Goal: Task Accomplishment & Management: Use online tool/utility

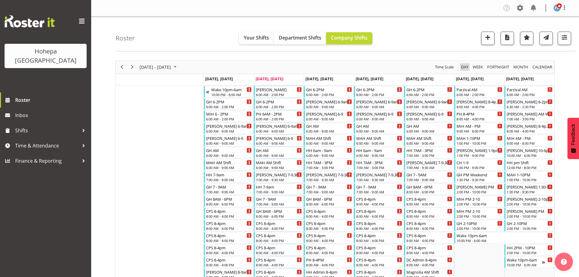
click at [465, 66] on span "Day" at bounding box center [464, 67] width 9 height 8
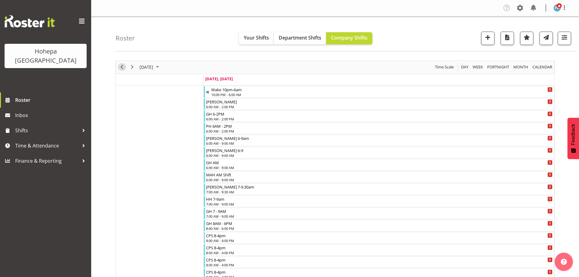
click at [123, 67] on span "Previous" at bounding box center [121, 67] width 7 height 8
click at [563, 38] on span "button" at bounding box center [564, 37] width 8 height 8
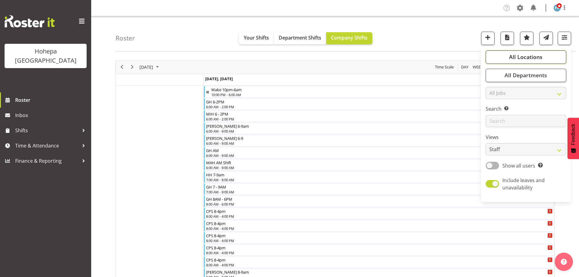
click at [537, 54] on span "All Locations" at bounding box center [525, 56] width 33 height 7
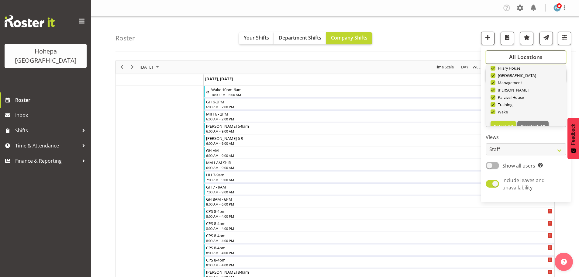
scroll to position [58, 0]
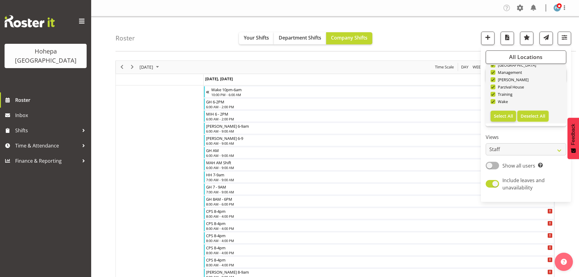
click at [531, 116] on span "Deselect All" at bounding box center [532, 116] width 25 height 6
checkbox input "false"
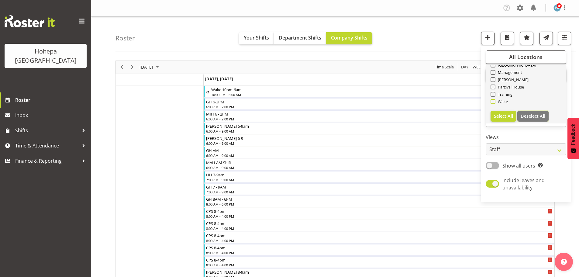
checkbox input "false"
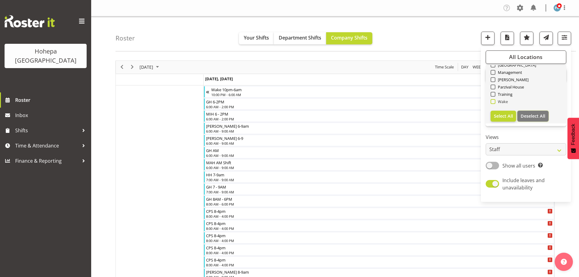
checkbox input "false"
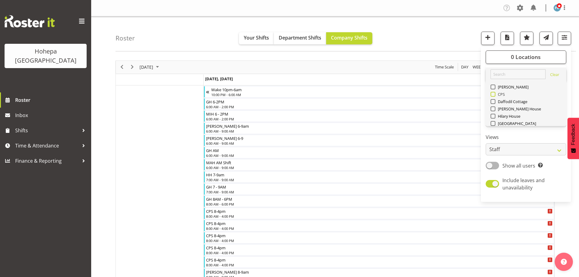
click at [494, 96] on span at bounding box center [492, 94] width 5 height 5
click at [494, 96] on input "CPS" at bounding box center [492, 94] width 4 height 4
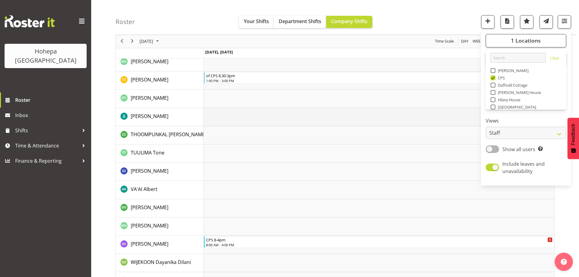
scroll to position [1417, 0]
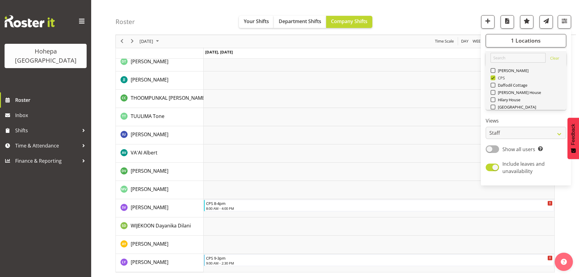
drag, startPoint x: 493, startPoint y: 78, endPoint x: 503, endPoint y: 80, distance: 10.5
click at [493, 78] on span at bounding box center [492, 77] width 5 height 5
click at [493, 78] on input "CPS" at bounding box center [492, 78] width 4 height 4
checkbox input "false"
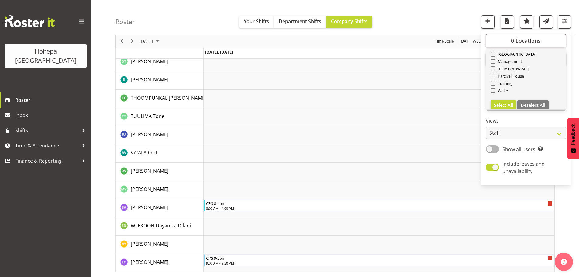
scroll to position [58, 0]
click at [494, 84] on span at bounding box center [492, 85] width 5 height 5
click at [494, 84] on input "Wake" at bounding box center [492, 85] width 4 height 4
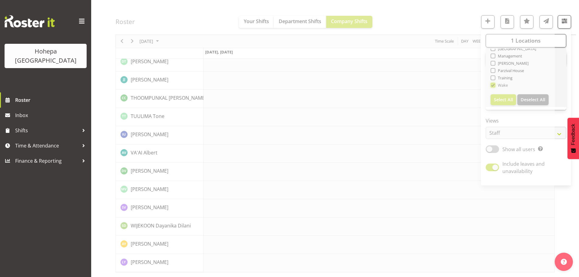
scroll to position [1308, 0]
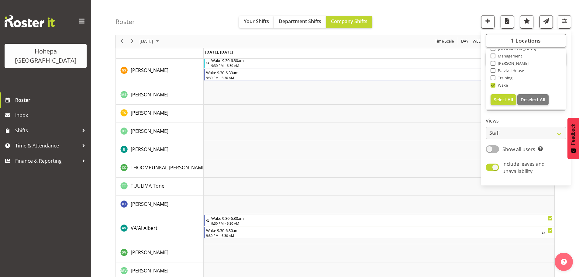
scroll to position [1367, 0]
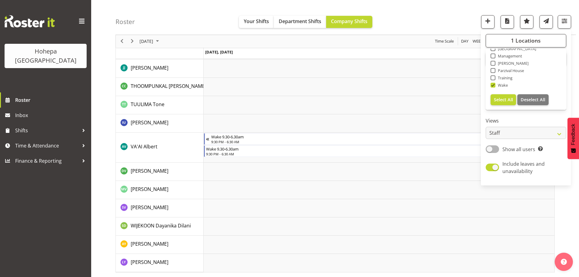
click at [492, 87] on span at bounding box center [492, 85] width 5 height 5
click at [492, 87] on input "Wake" at bounding box center [492, 85] width 4 height 4
checkbox input "false"
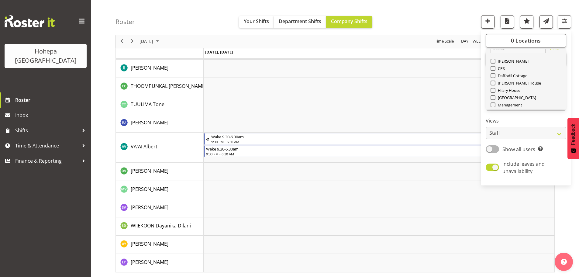
scroll to position [0, 0]
click at [491, 72] on span at bounding box center [492, 70] width 5 height 5
click at [491, 72] on input "[PERSON_NAME]" at bounding box center [492, 71] width 4 height 4
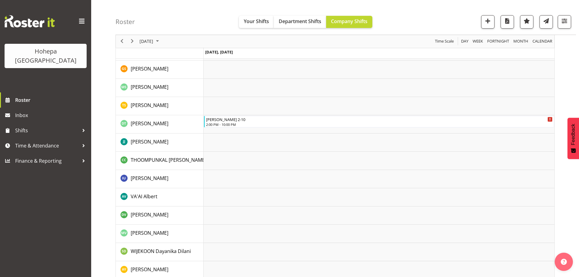
scroll to position [1131, 0]
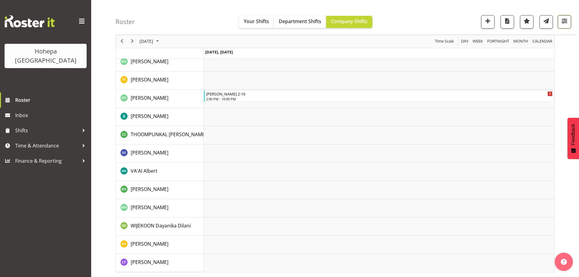
click at [565, 21] on span "button" at bounding box center [564, 21] width 8 height 8
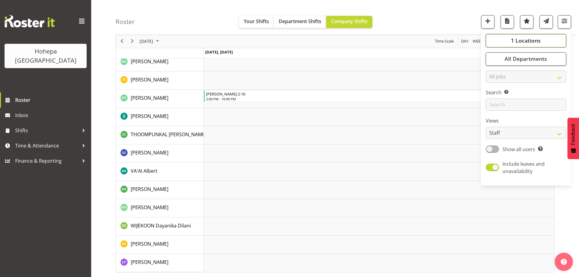
click at [537, 43] on span "1 Locations" at bounding box center [526, 40] width 30 height 7
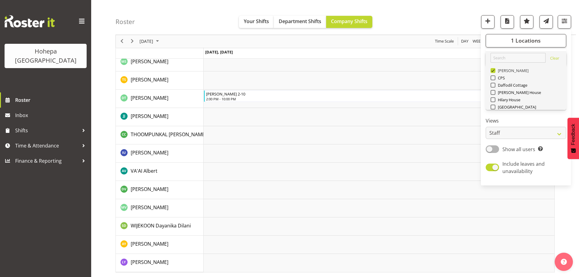
click at [493, 72] on span at bounding box center [492, 70] width 5 height 5
click at [493, 72] on input "[PERSON_NAME]" at bounding box center [492, 71] width 4 height 4
checkbox input "false"
click at [494, 107] on span at bounding box center [492, 106] width 5 height 5
click at [494, 107] on input "[GEOGRAPHIC_DATA]" at bounding box center [492, 107] width 4 height 4
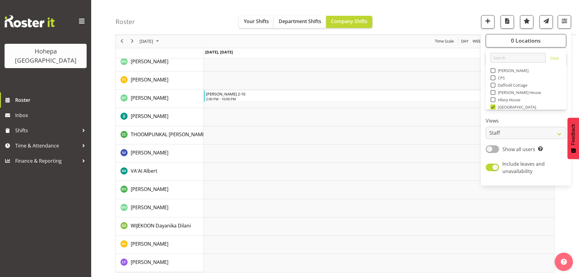
scroll to position [1107, 0]
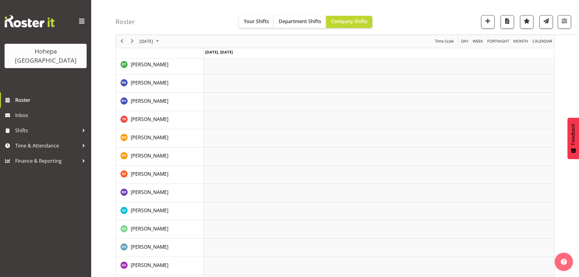
scroll to position [911, 0]
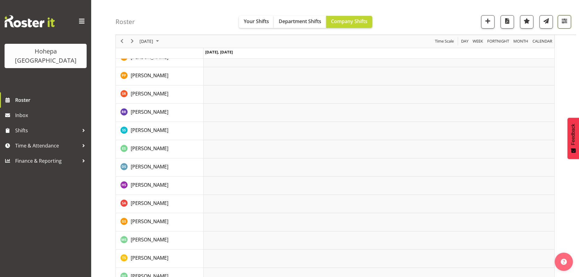
click at [562, 22] on span "button" at bounding box center [564, 21] width 8 height 8
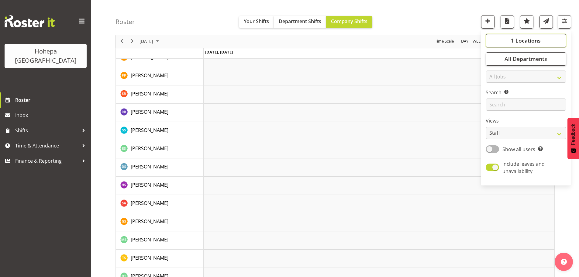
click at [508, 43] on button "1 Locations" at bounding box center [525, 40] width 80 height 13
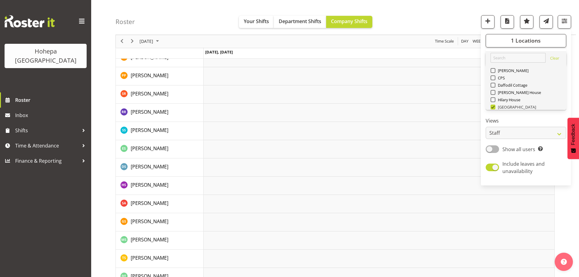
click at [495, 107] on span "[GEOGRAPHIC_DATA]" at bounding box center [515, 106] width 41 height 5
click at [494, 107] on input "[GEOGRAPHIC_DATA]" at bounding box center [492, 107] width 4 height 4
checkbox input "false"
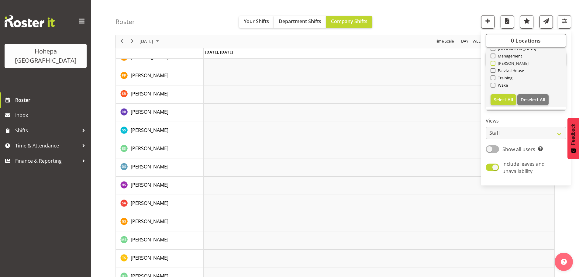
click at [492, 64] on span at bounding box center [492, 63] width 5 height 5
click at [492, 64] on input "[PERSON_NAME]" at bounding box center [492, 63] width 4 height 4
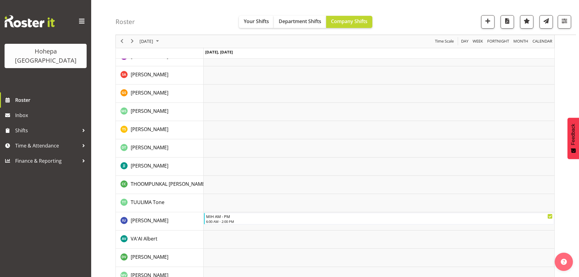
scroll to position [1168, 0]
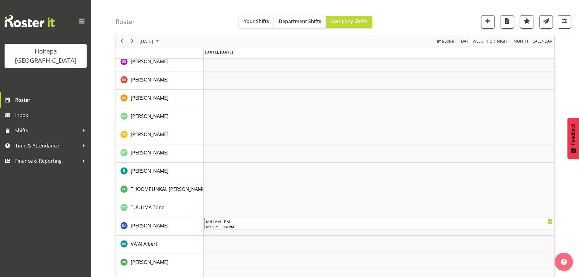
click at [563, 23] on span "button" at bounding box center [564, 21] width 8 height 8
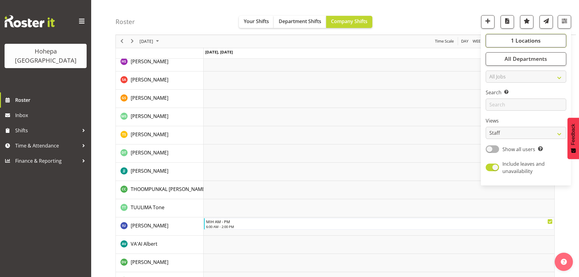
click at [535, 42] on span "1 Locations" at bounding box center [526, 40] width 30 height 7
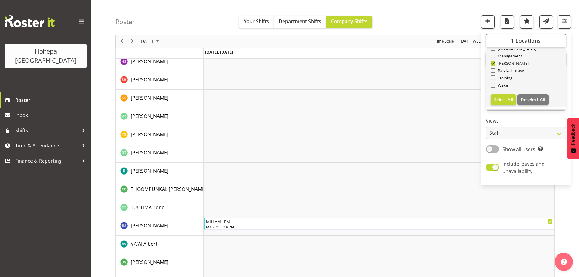
click at [492, 65] on span at bounding box center [492, 63] width 5 height 5
click at [492, 65] on input "[PERSON_NAME]" at bounding box center [492, 63] width 4 height 4
checkbox input "false"
click at [494, 71] on span at bounding box center [492, 70] width 5 height 5
click at [494, 71] on input "Parzival House" at bounding box center [492, 71] width 4 height 4
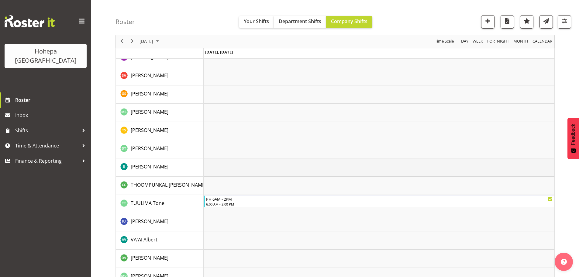
scroll to position [1180, 0]
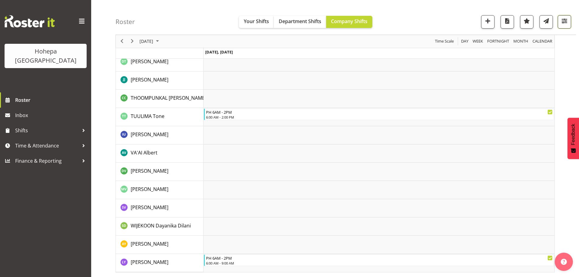
click at [563, 22] on span "button" at bounding box center [564, 21] width 8 height 8
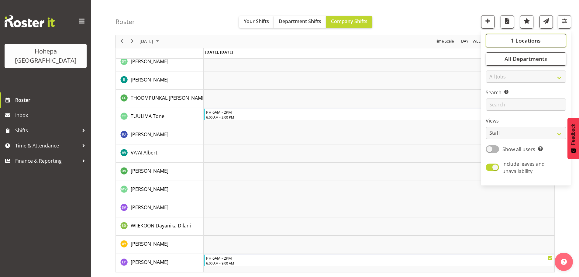
click at [531, 43] on span "1 Locations" at bounding box center [526, 40] width 30 height 7
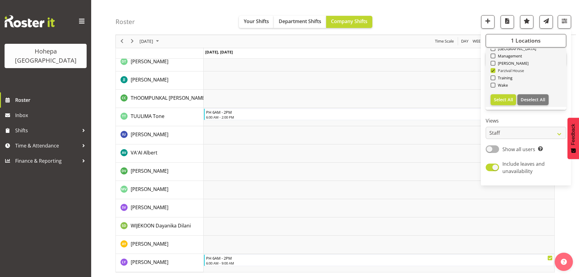
click at [494, 71] on span at bounding box center [492, 70] width 5 height 5
click at [494, 71] on input "Parzival House" at bounding box center [492, 71] width 4 height 4
checkbox input "false"
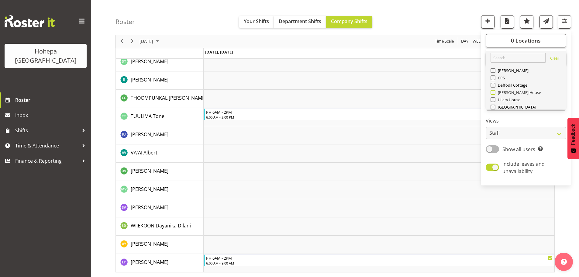
click at [492, 93] on span at bounding box center [492, 92] width 5 height 5
click at [492, 93] on input "[PERSON_NAME] House" at bounding box center [492, 93] width 4 height 4
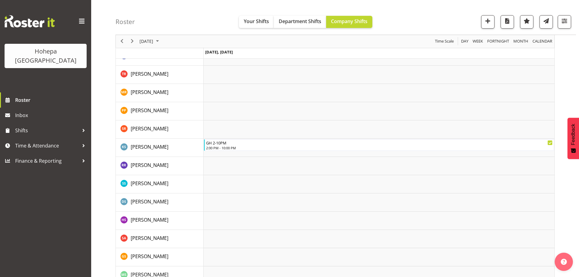
scroll to position [992, 0]
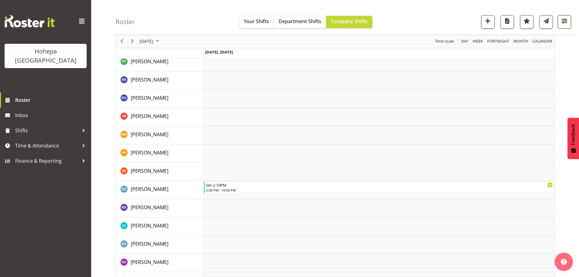
click at [562, 22] on span "button" at bounding box center [564, 21] width 8 height 8
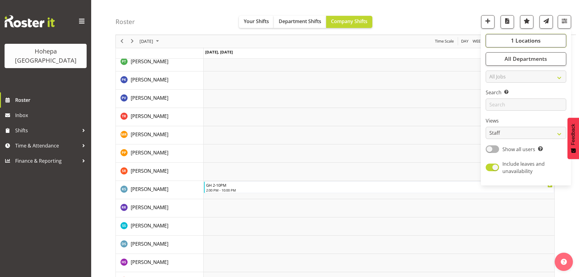
click at [534, 38] on span "1 Locations" at bounding box center [526, 40] width 30 height 7
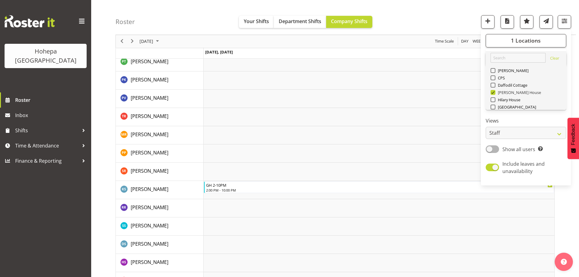
click at [495, 93] on span at bounding box center [492, 92] width 5 height 5
click at [494, 93] on input "[PERSON_NAME] House" at bounding box center [492, 93] width 4 height 4
checkbox input "false"
click at [494, 87] on span at bounding box center [492, 85] width 5 height 5
click at [494, 87] on input "Daffodil Cottage" at bounding box center [492, 85] width 4 height 4
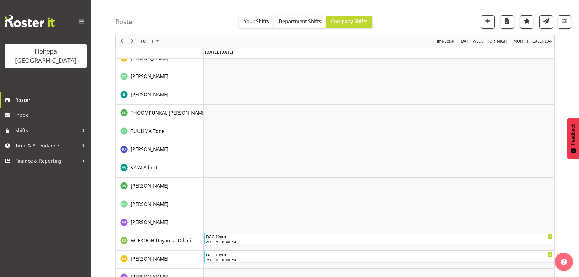
scroll to position [1308, 0]
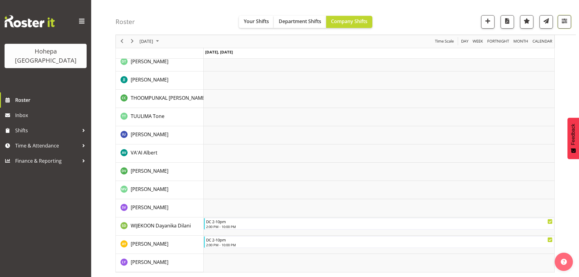
click at [563, 18] on span "button" at bounding box center [564, 21] width 8 height 8
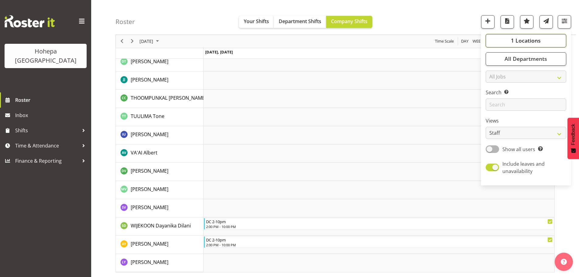
click at [516, 39] on span "1 Locations" at bounding box center [526, 40] width 30 height 7
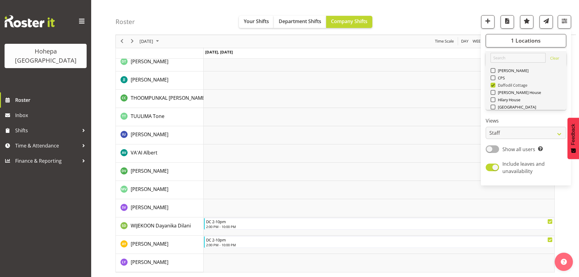
click at [493, 87] on span at bounding box center [492, 85] width 5 height 5
click at [493, 87] on input "Daffodil Cottage" at bounding box center [492, 85] width 4 height 4
checkbox input "false"
click at [494, 100] on span at bounding box center [492, 99] width 5 height 5
click at [494, 100] on input "Hilary House" at bounding box center [492, 100] width 4 height 4
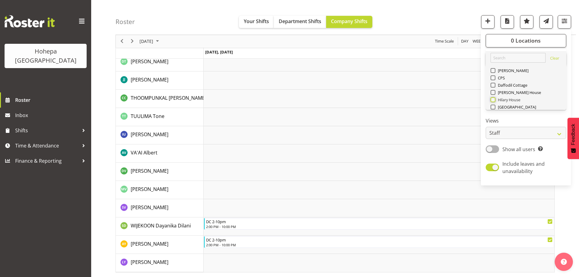
checkbox input "true"
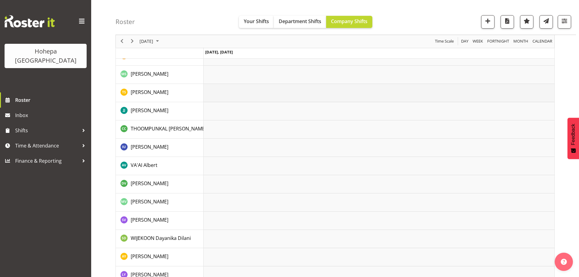
scroll to position [1125, 0]
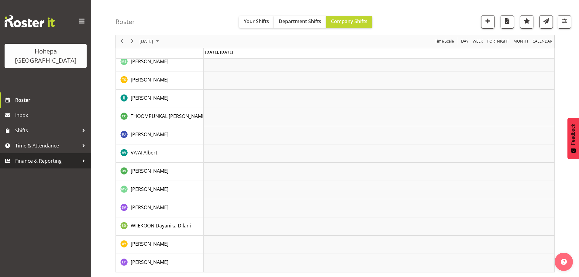
click at [40, 156] on span "Finance & Reporting" at bounding box center [47, 160] width 64 height 9
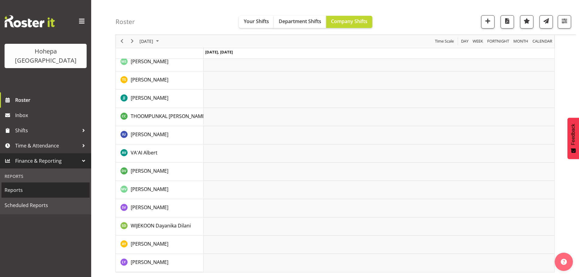
click at [23, 185] on span "Reports" at bounding box center [46, 189] width 82 height 9
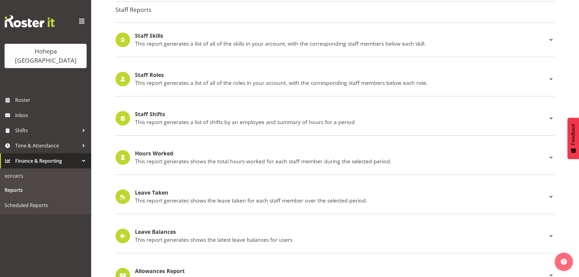
scroll to position [565, 0]
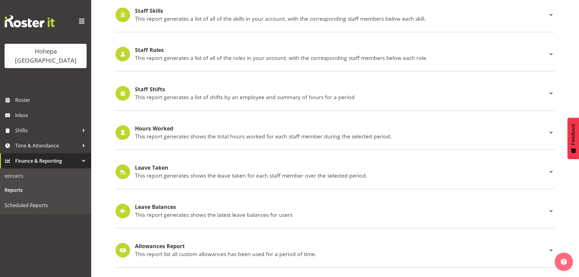
click at [157, 94] on p "This report generates a list of shifts by an employee and summary of hours for …" at bounding box center [341, 97] width 412 height 7
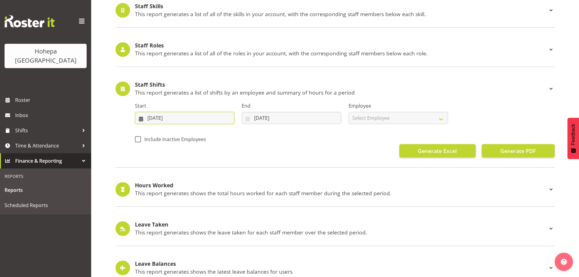
click at [152, 118] on input "[DATE]" at bounding box center [184, 118] width 99 height 12
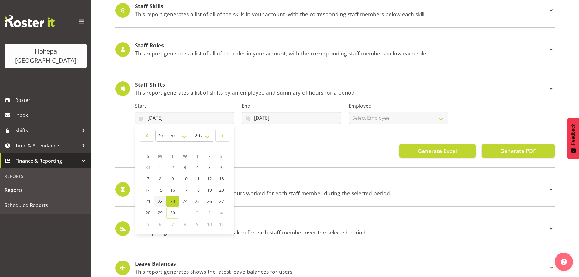
click at [160, 202] on span "22" at bounding box center [160, 201] width 5 height 6
type input "[DATE]"
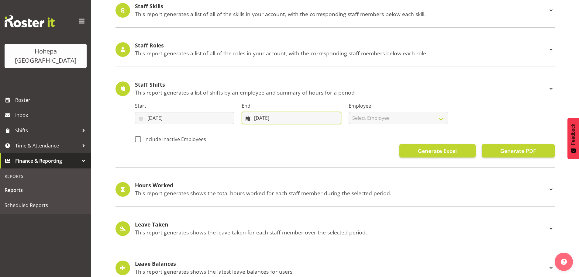
click at [257, 120] on input "[DATE]" at bounding box center [290, 118] width 99 height 12
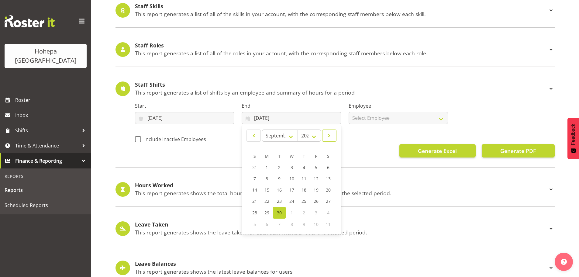
click at [328, 135] on span at bounding box center [329, 135] width 6 height 7
select select "9"
click at [256, 180] on link "5" at bounding box center [254, 178] width 12 height 11
type input "[DATE]"
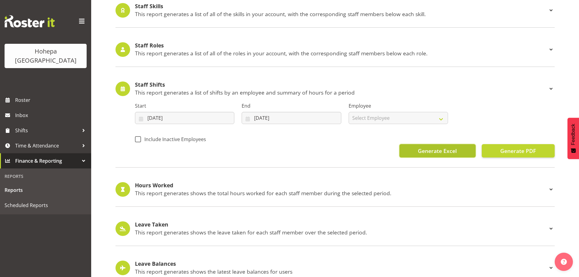
click at [427, 153] on span "Generate Excel" at bounding box center [437, 151] width 39 height 8
